Goal: Find contact information: Find contact information

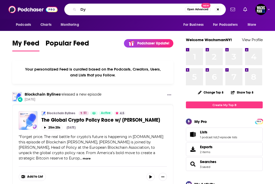
type input "D"
type input "Smart Economy"
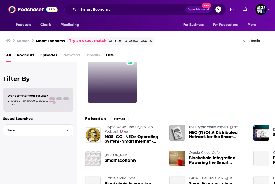
scroll to position [27, 0]
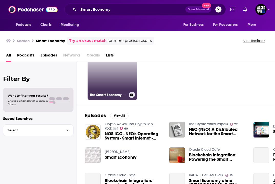
click at [109, 87] on link "33 The Smart Economy Podcast: Real-World Blockchain Applications with Crypto, D…" at bounding box center [113, 75] width 50 height 50
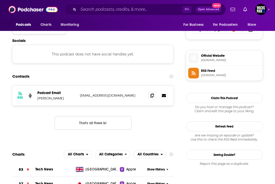
scroll to position [338, 0]
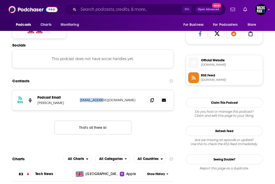
drag, startPoint x: 104, startPoint y: 101, endPoint x: 78, endPoint y: 100, distance: 26.1
click at [78, 100] on div "RSS Podcast Email [PERSON_NAME] [EMAIL_ADDRESS][DOMAIN_NAME] [EMAIL_ADDRESS][DO…" at bounding box center [92, 100] width 161 height 20
copy p "[EMAIL_ADDRESS][DOMAIN_NAME]"
drag, startPoint x: 71, startPoint y: 105, endPoint x: 37, endPoint y: 104, distance: 34.6
click at [37, 104] on div "RSS Podcast Email [PERSON_NAME] [EMAIL_ADDRESS][DOMAIN_NAME] [EMAIL_ADDRESS][DO…" at bounding box center [92, 100] width 161 height 20
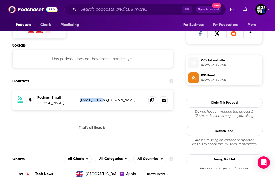
copy p "[PERSON_NAME]"
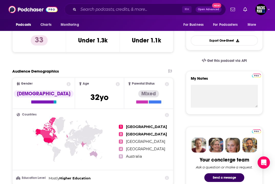
scroll to position [0, 0]
